Goal: Task Accomplishment & Management: Manage account settings

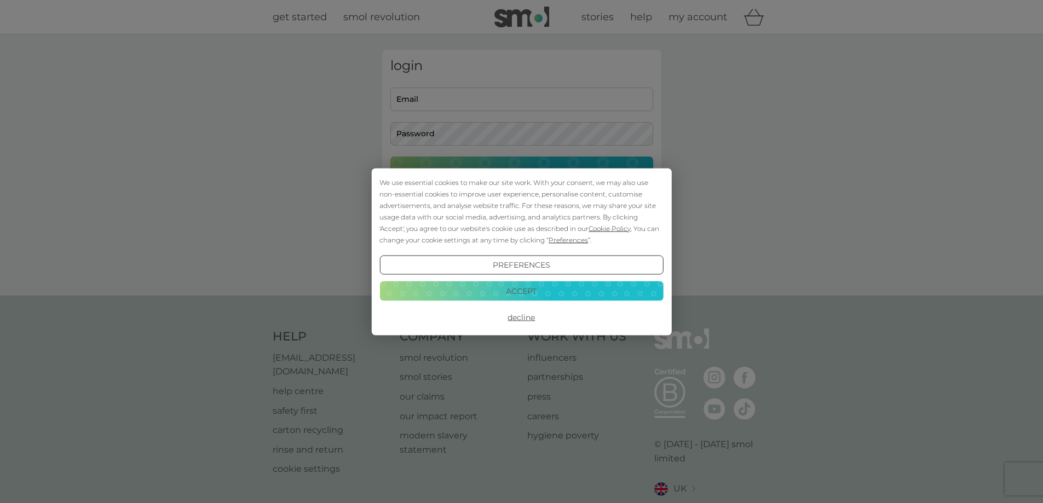
type input "[EMAIL_ADDRESS][DOMAIN_NAME]"
click at [506, 286] on button "Accept" at bounding box center [521, 291] width 284 height 20
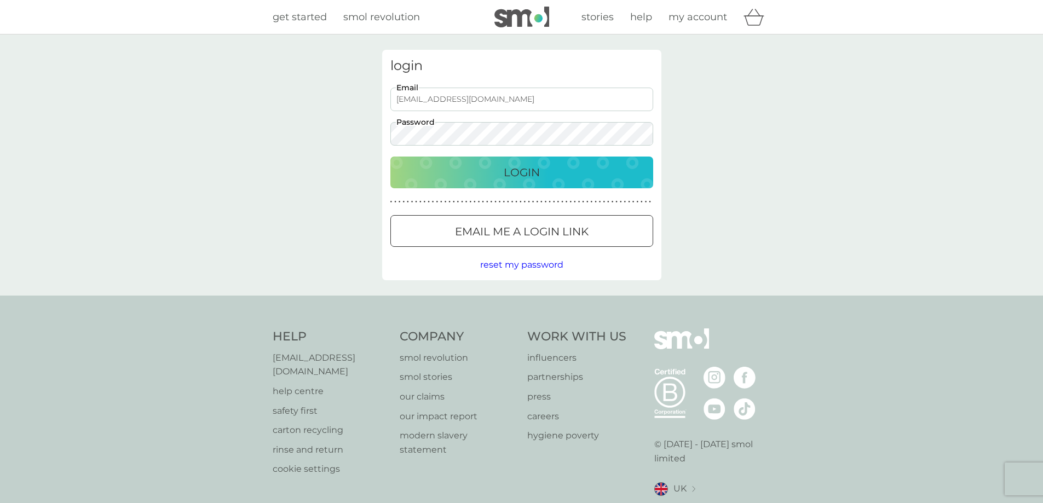
click at [488, 168] on div "Login" at bounding box center [521, 173] width 241 height 18
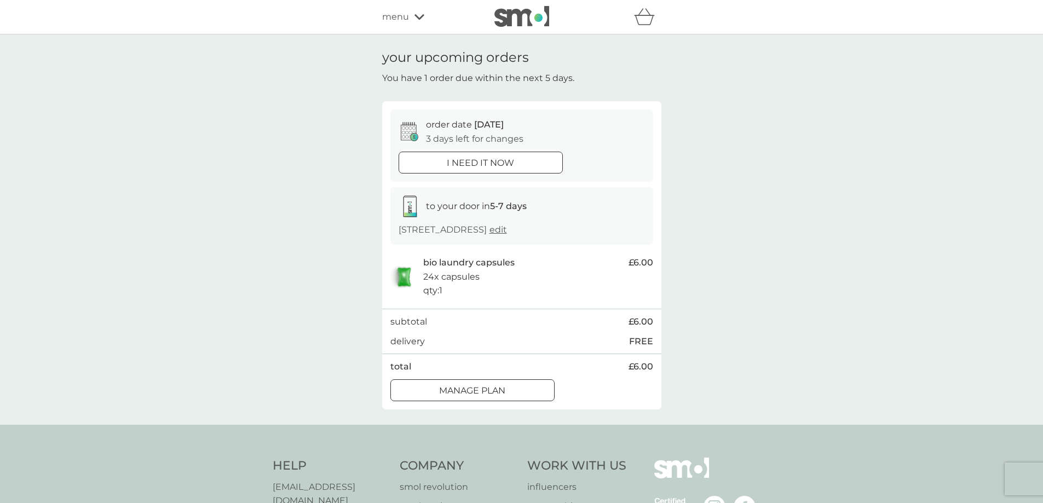
click at [490, 395] on div at bounding box center [472, 390] width 39 height 11
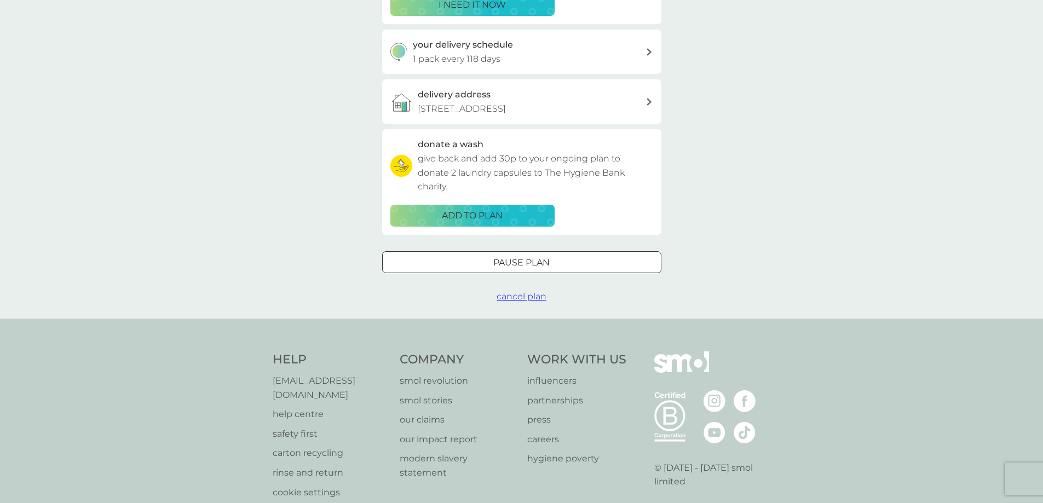
scroll to position [219, 0]
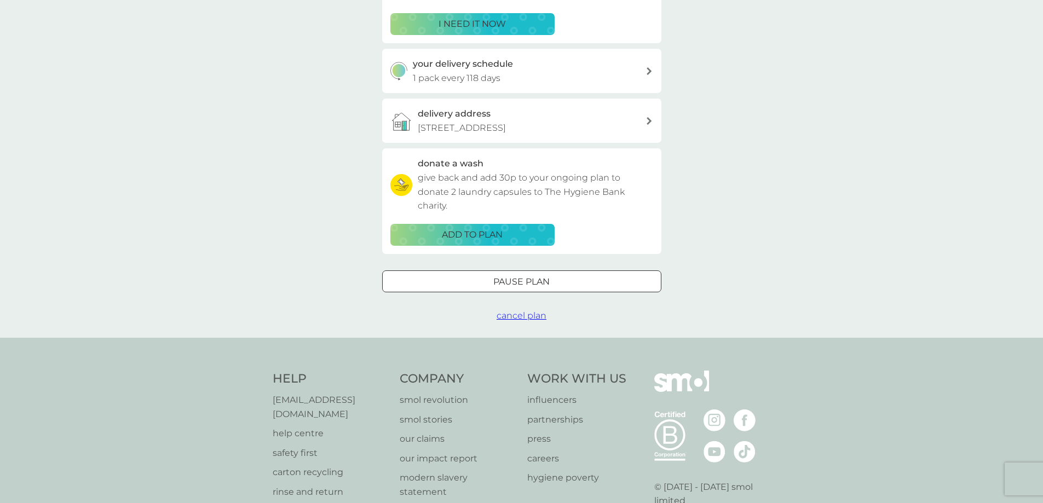
click at [521, 317] on span "cancel plan" at bounding box center [522, 315] width 50 height 10
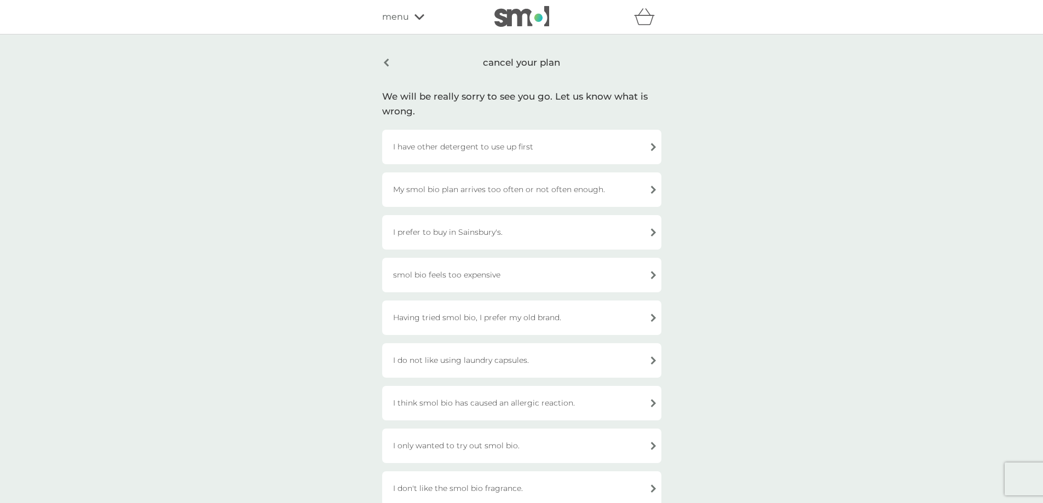
click at [474, 147] on div "I have other detergent to use up first" at bounding box center [521, 147] width 279 height 34
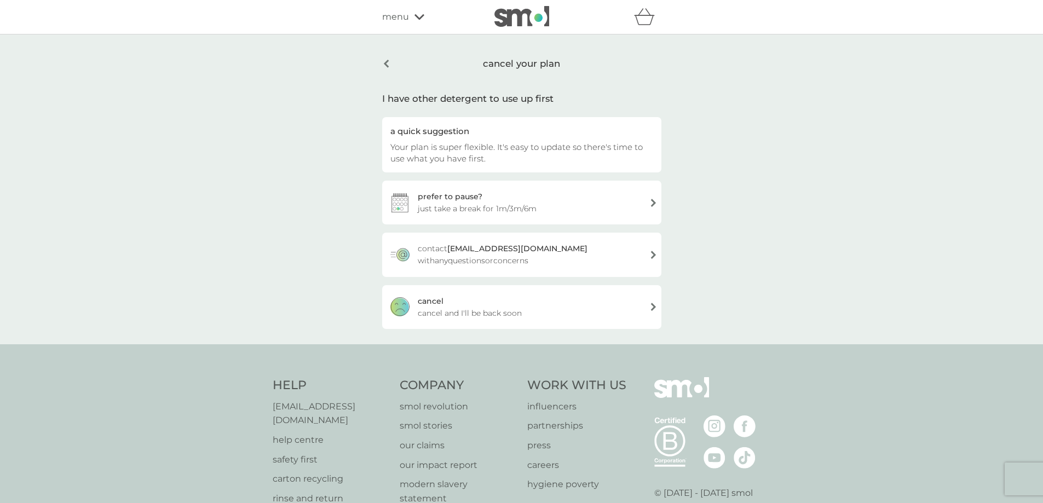
click at [451, 306] on div "cancel cancel and I'll be back soon" at bounding box center [521, 307] width 279 height 44
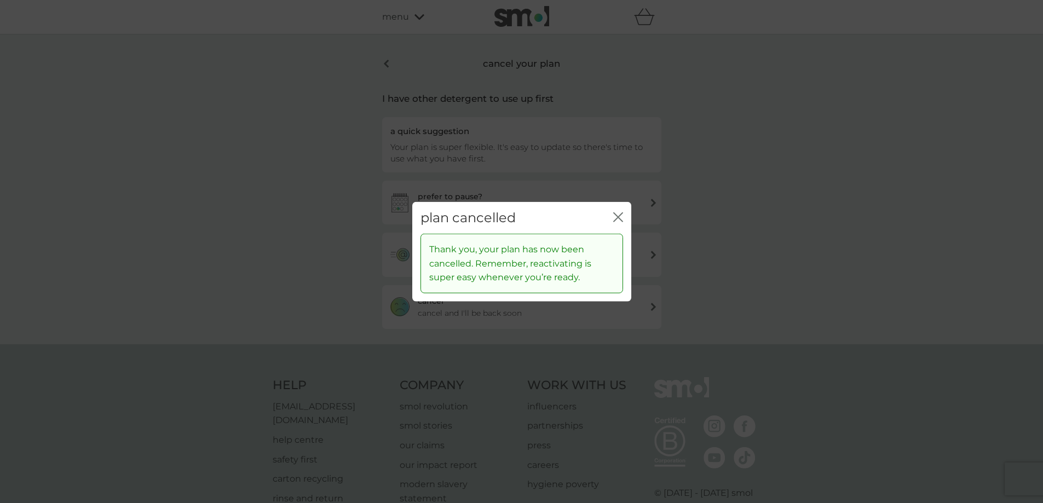
click at [617, 222] on icon "close" at bounding box center [618, 217] width 10 height 10
